Goal: Transaction & Acquisition: Subscribe to service/newsletter

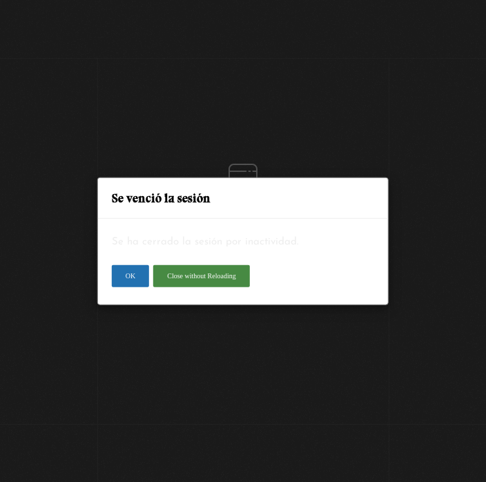
click at [135, 283] on button "OK" at bounding box center [130, 276] width 37 height 22
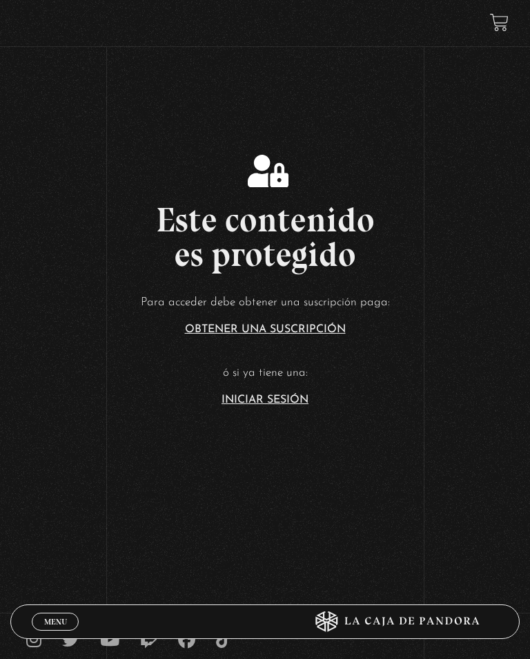
click at [240, 405] on link "Iniciar Sesión" at bounding box center [265, 399] width 87 height 11
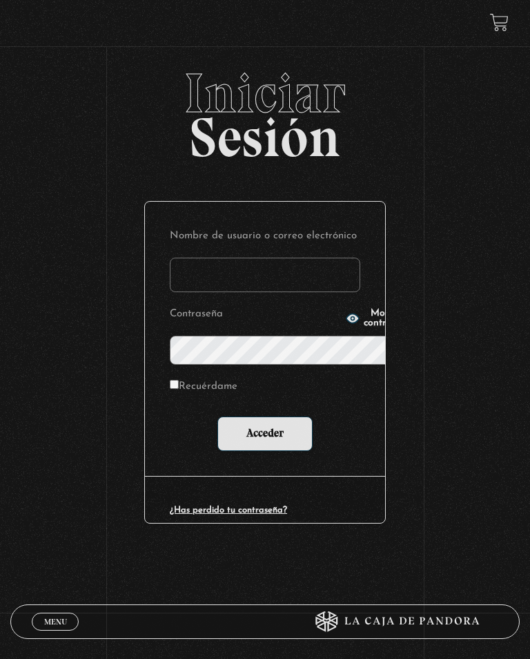
click at [173, 258] on input "Nombre de usuario o correo electrónico" at bounding box center [265, 275] width 191 height 35
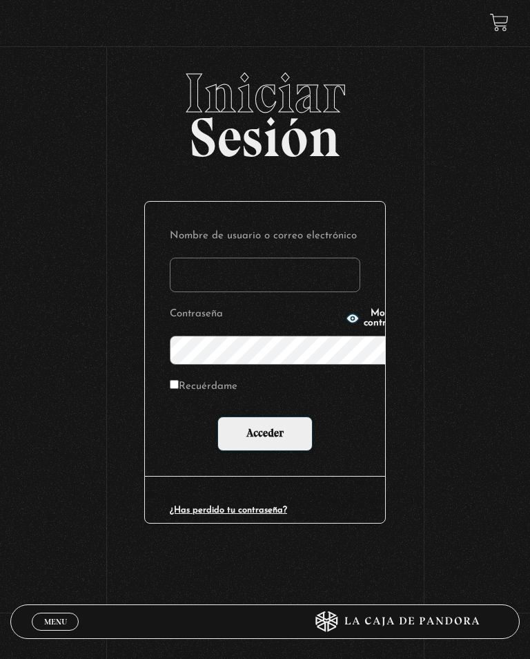
type input "[PERSON_NAME]"
click at [265, 417] on input "Acceder" at bounding box center [265, 434] width 95 height 35
click at [270, 417] on input "Acceder" at bounding box center [265, 434] width 95 height 35
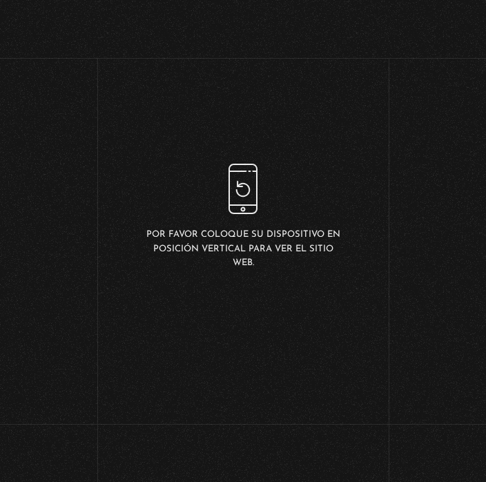
click at [365, 227] on div "Por favor coloque su dispositivo en posición vertical para ver el sitio web." at bounding box center [243, 217] width 486 height 434
